Goal: Find specific page/section: Find specific page/section

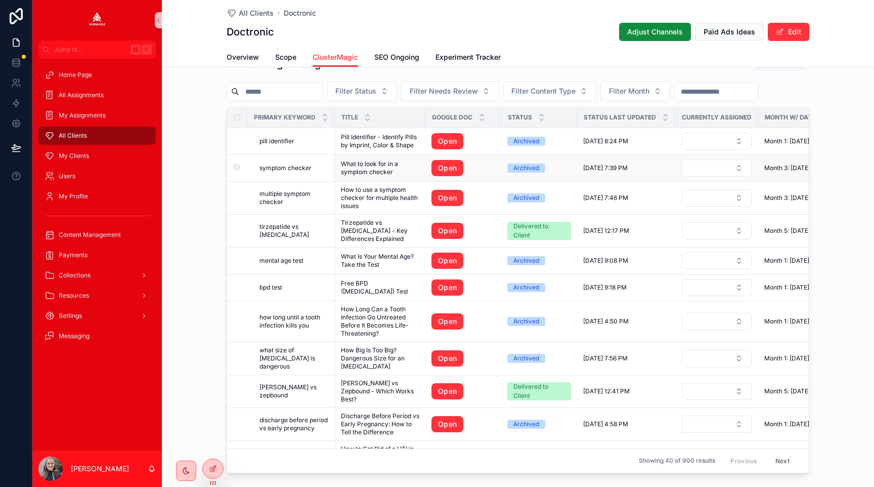
scroll to position [933, 0]
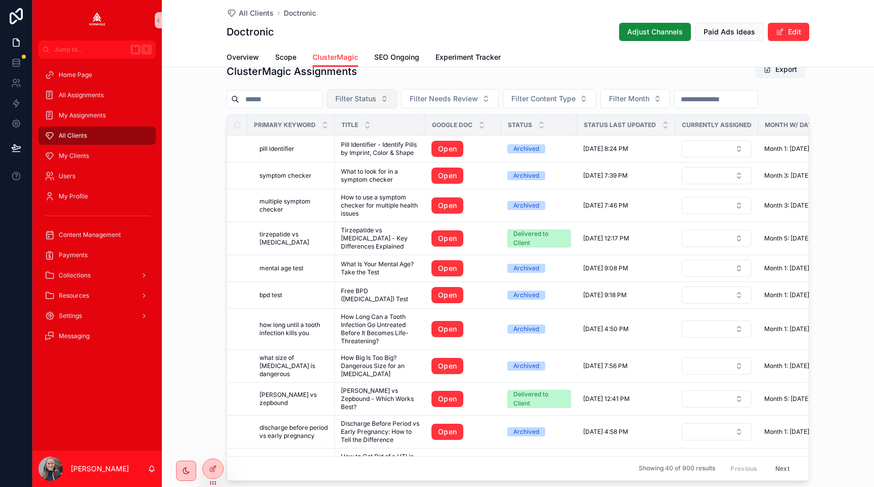
click at [348, 102] on span "Filter Status" at bounding box center [355, 99] width 41 height 10
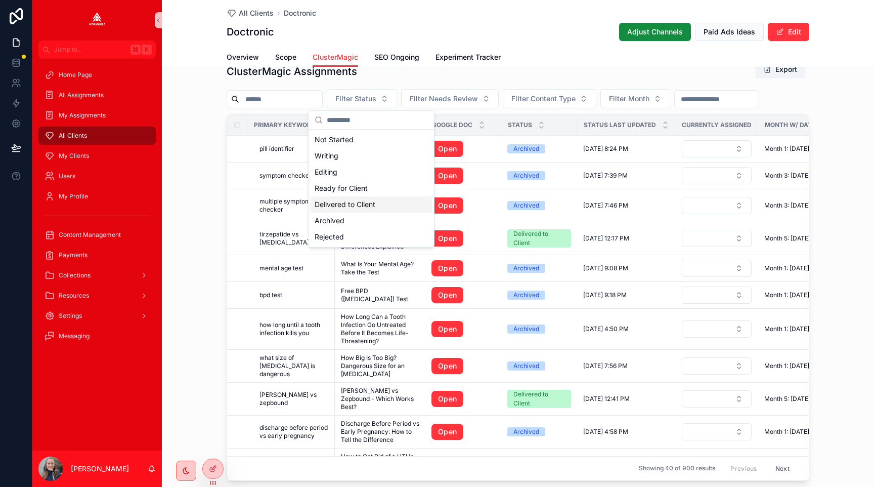
click at [350, 198] on div "Delivered to Client" at bounding box center [371, 204] width 121 height 16
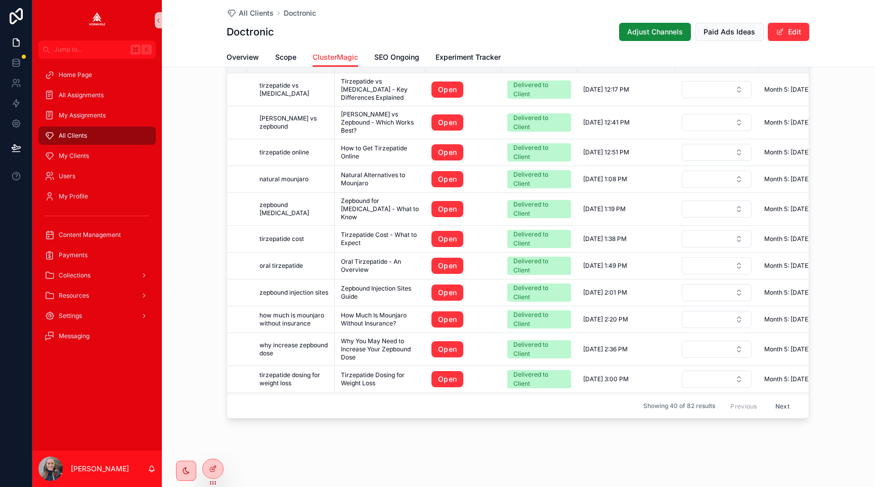
scroll to position [969, 0]
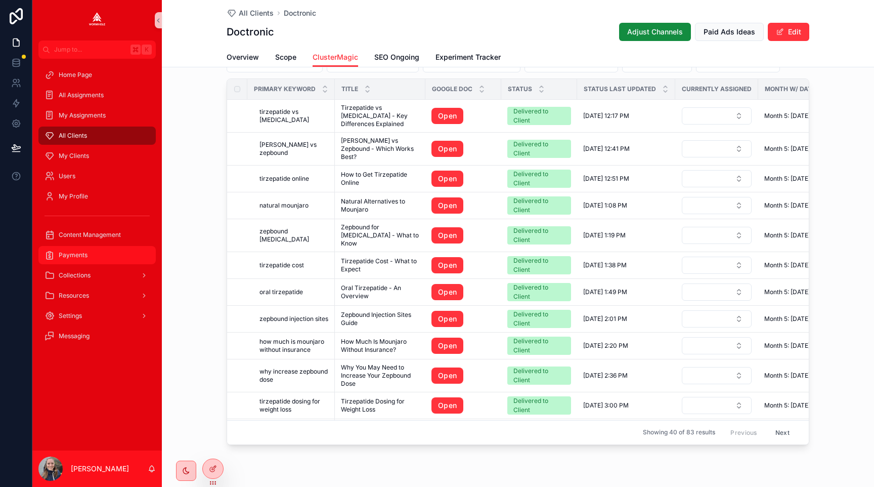
click at [81, 250] on div "Payments" at bounding box center [97, 255] width 105 height 16
